Goal: Information Seeking & Learning: Compare options

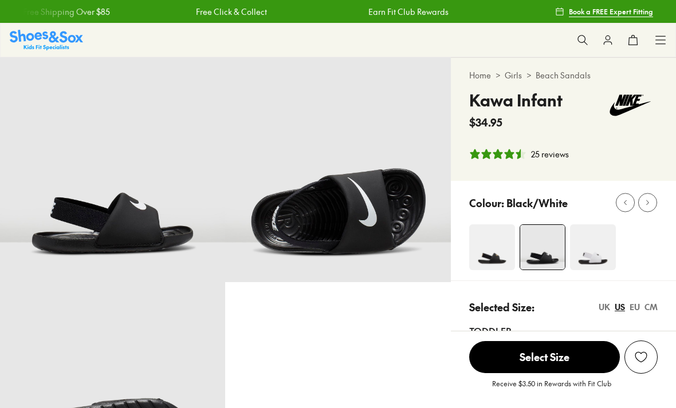
select select "*"
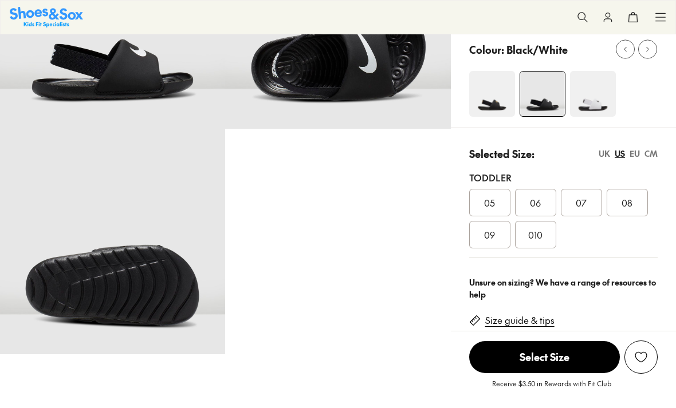
scroll to position [155, 0]
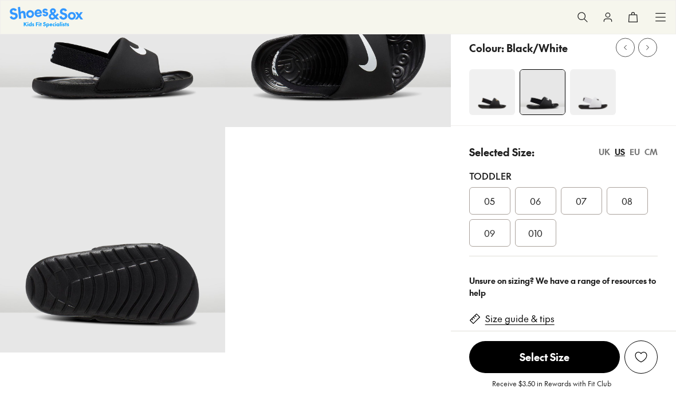
click at [655, 150] on div "CM" at bounding box center [650, 152] width 13 height 12
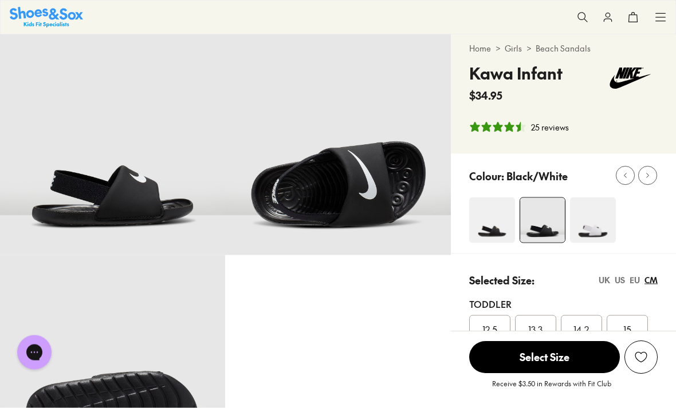
scroll to position [23, 0]
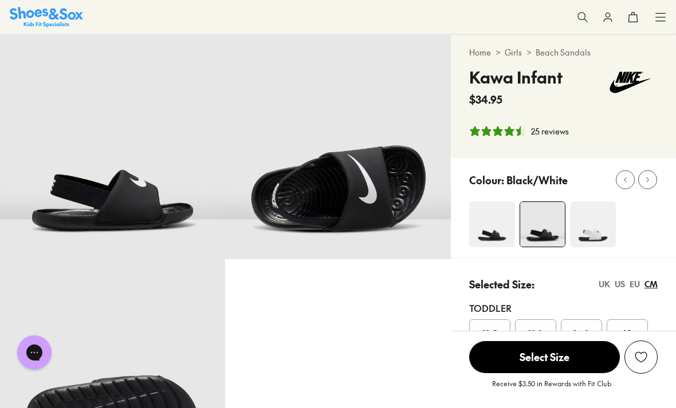
click at [646, 177] on icon at bounding box center [647, 180] width 9 height 9
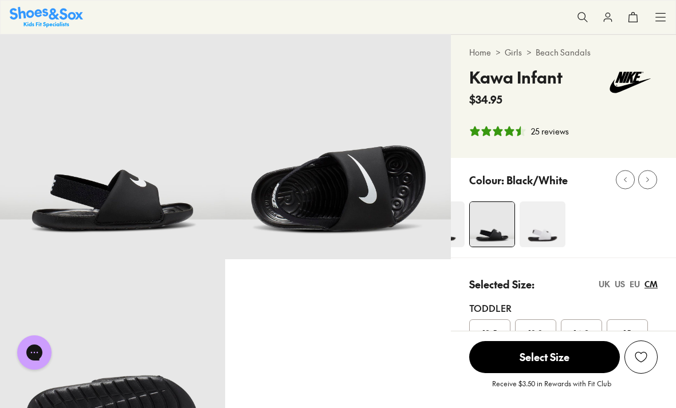
click at [538, 225] on img at bounding box center [542, 225] width 46 height 46
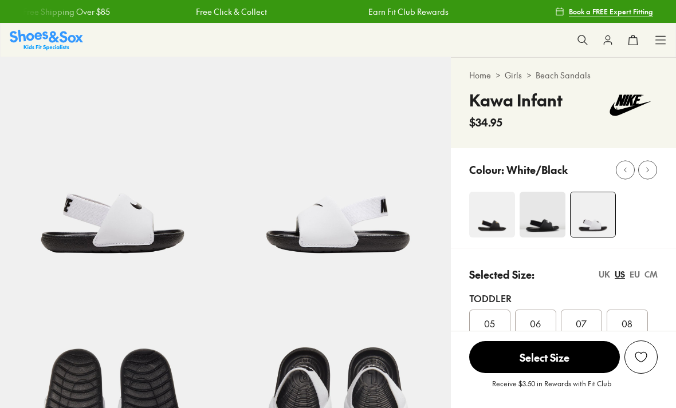
select select "*"
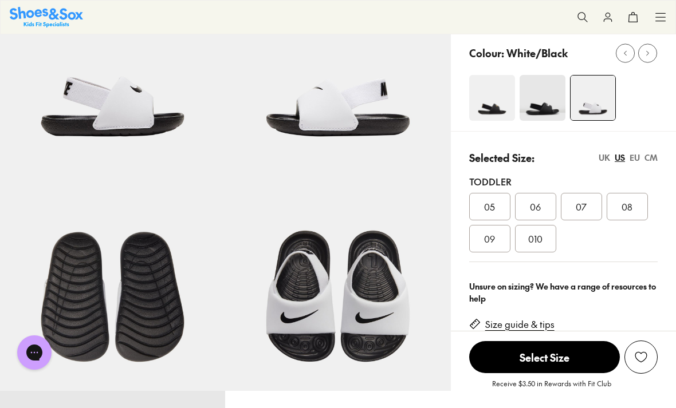
scroll to position [121, 0]
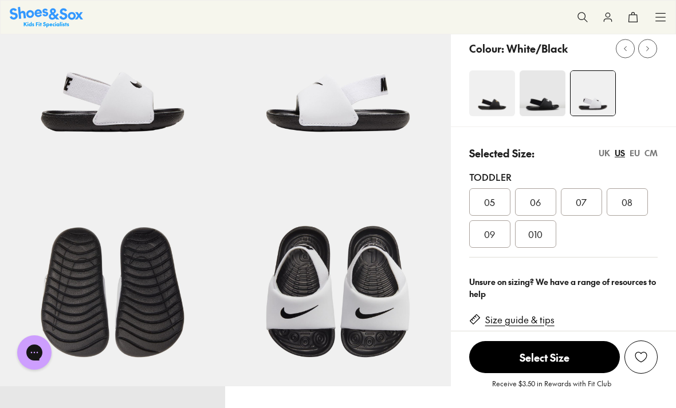
click at [495, 109] on img at bounding box center [492, 93] width 46 height 46
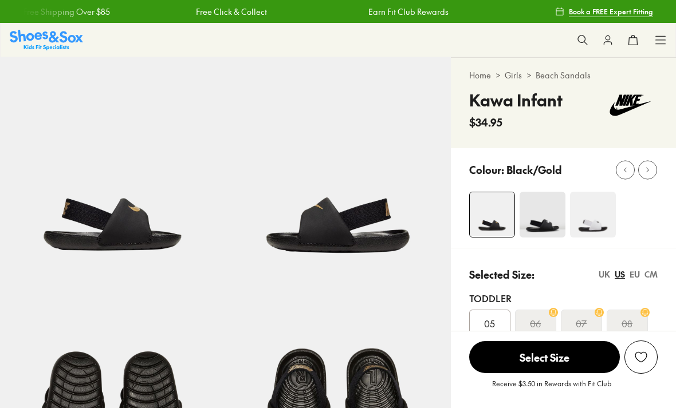
select select "*"
click at [531, 218] on img at bounding box center [542, 215] width 46 height 46
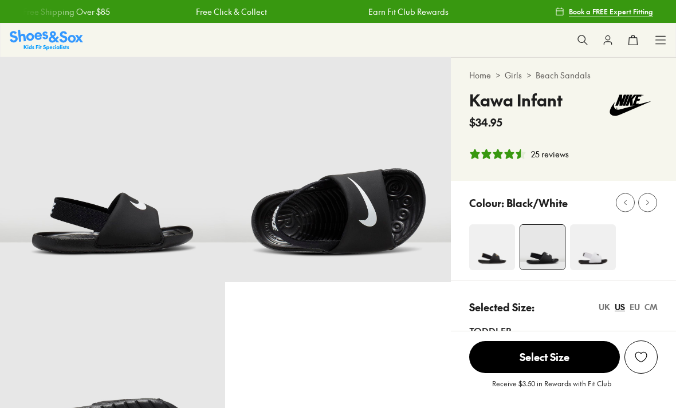
select select "*"
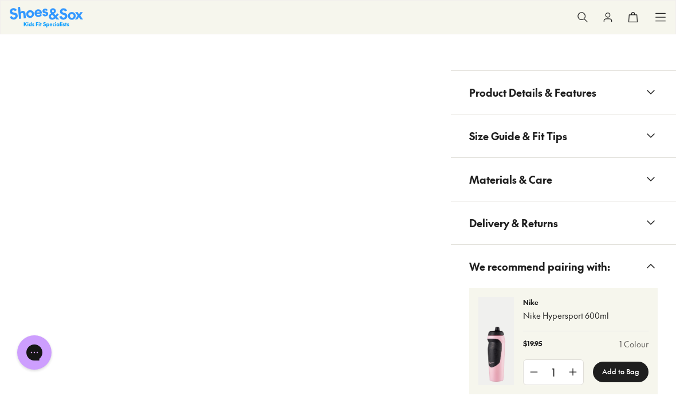
scroll to position [683, 0]
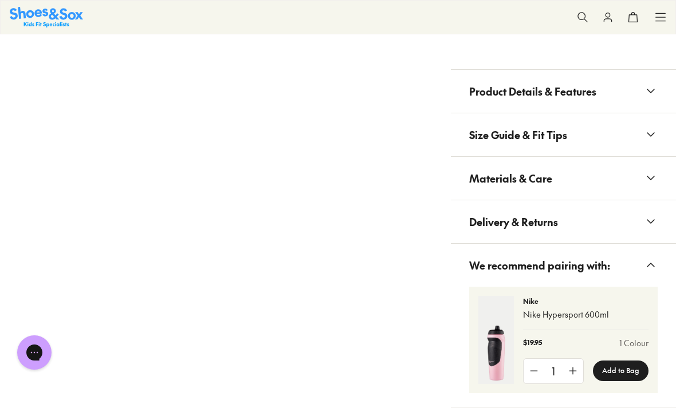
click at [594, 84] on span "Product Details & Features" at bounding box center [532, 91] width 127 height 34
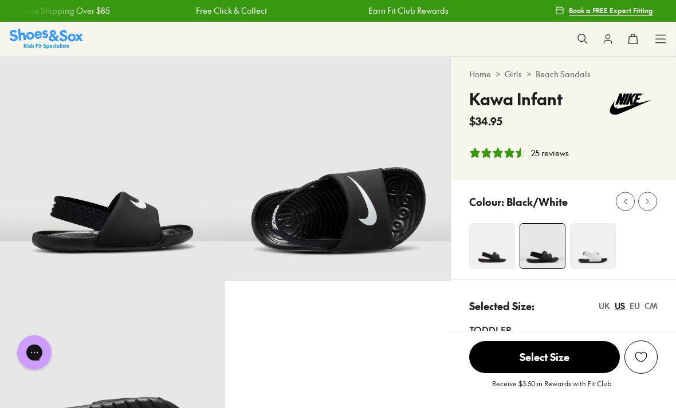
scroll to position [0, 0]
